Goal: Task Accomplishment & Management: Complete application form

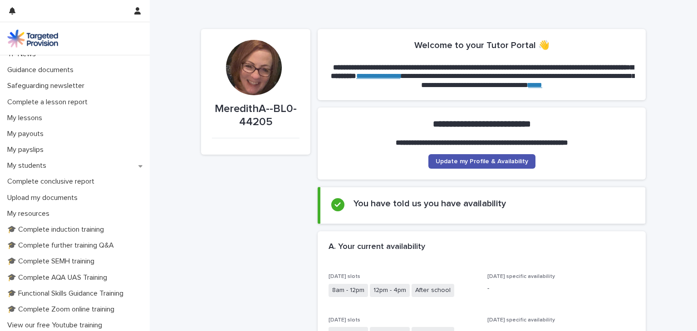
scroll to position [83, 0]
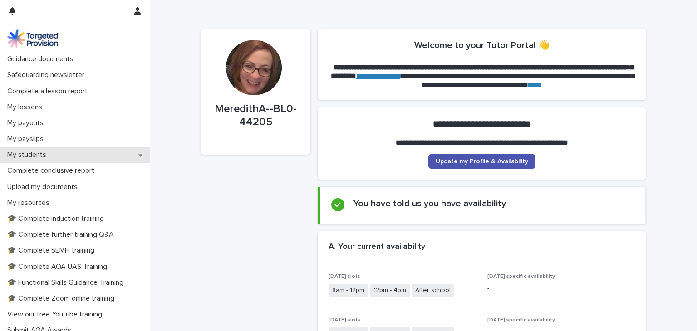
click at [138, 158] on icon at bounding box center [140, 155] width 4 height 6
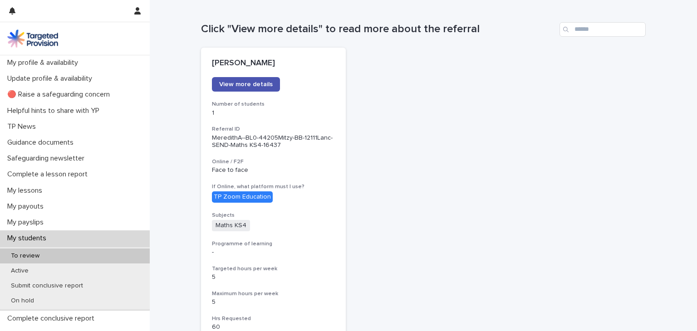
scroll to position [89, 0]
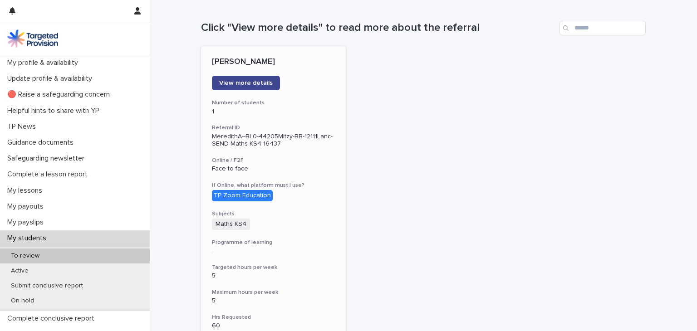
click at [218, 88] on link "View more details" at bounding box center [246, 83] width 68 height 15
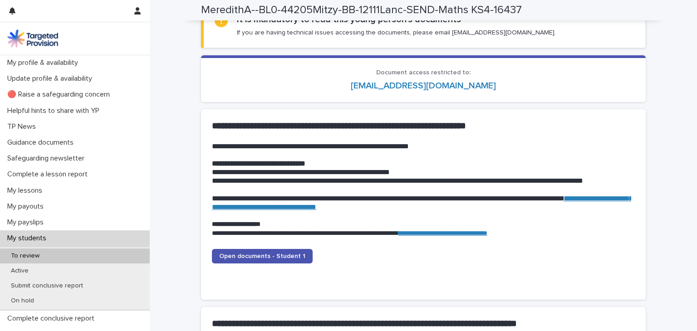
scroll to position [809, 0]
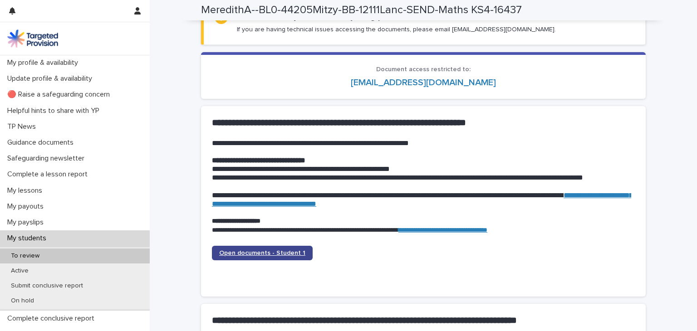
click at [244, 251] on span "Open documents - Student 1" at bounding box center [262, 253] width 86 height 6
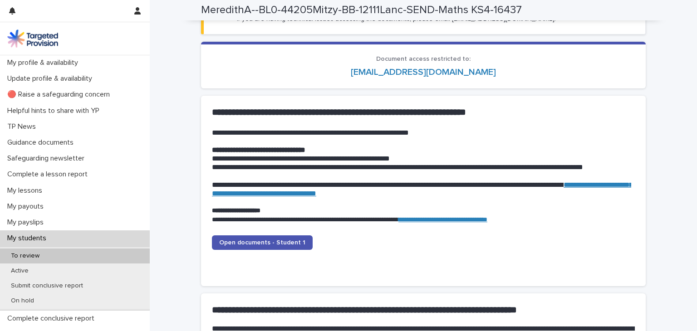
scroll to position [826, 0]
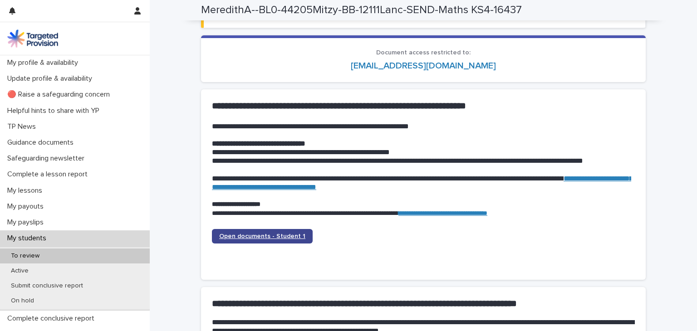
click at [275, 230] on link "Open documents - Student 1" at bounding box center [262, 236] width 101 height 15
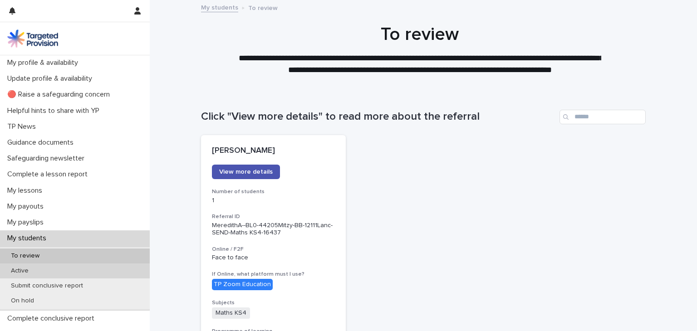
click at [22, 272] on p "Active" at bounding box center [20, 271] width 32 height 8
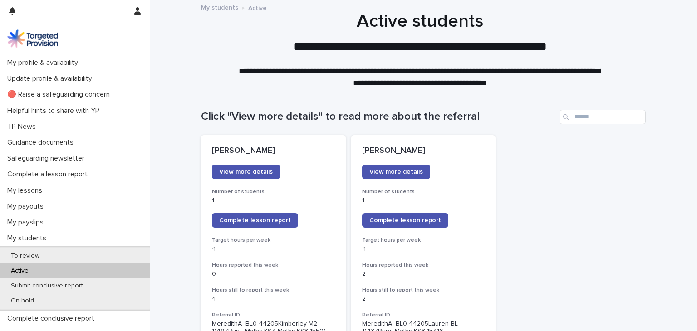
click at [22, 272] on p "Active" at bounding box center [20, 271] width 32 height 8
click at [251, 220] on span "Complete lesson report" at bounding box center [255, 220] width 72 height 6
